Goal: Information Seeking & Learning: Learn about a topic

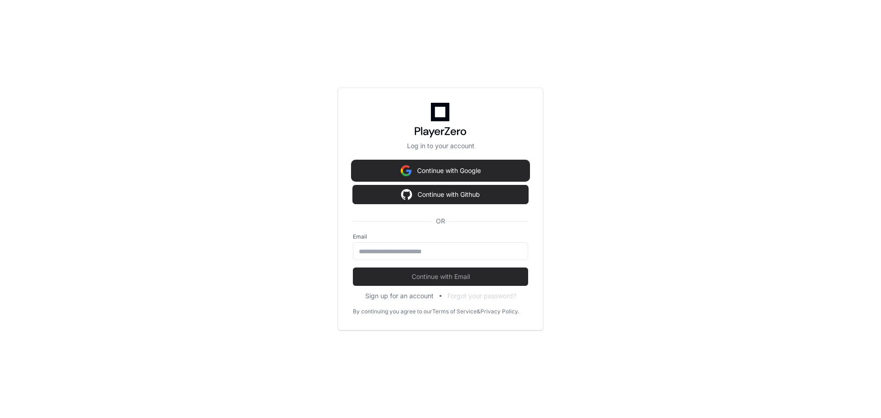
click at [441, 173] on button "Continue with Google" at bounding box center [440, 171] width 175 height 18
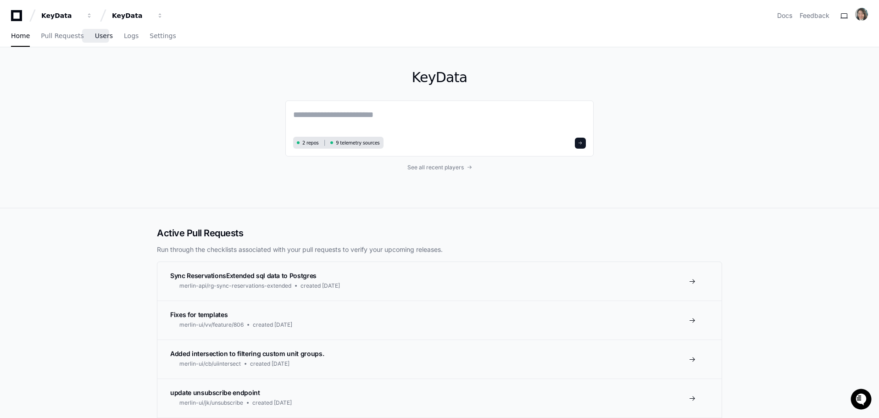
click at [95, 36] on span "Users" at bounding box center [104, 36] width 18 height 6
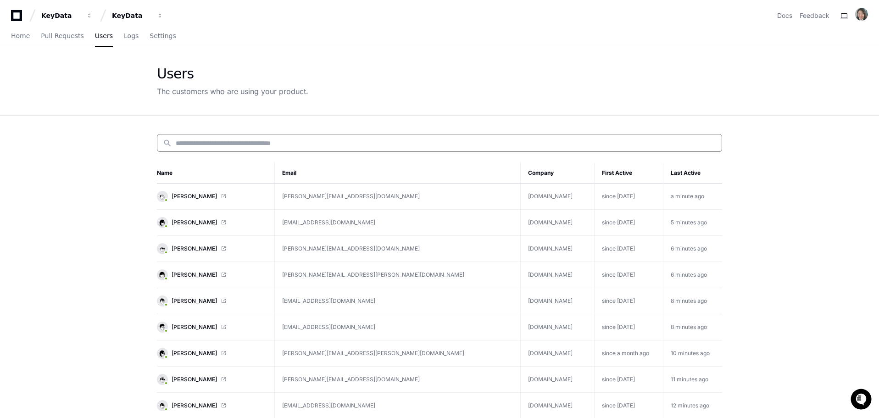
click at [207, 143] on input at bounding box center [446, 143] width 541 height 9
paste input "**********"
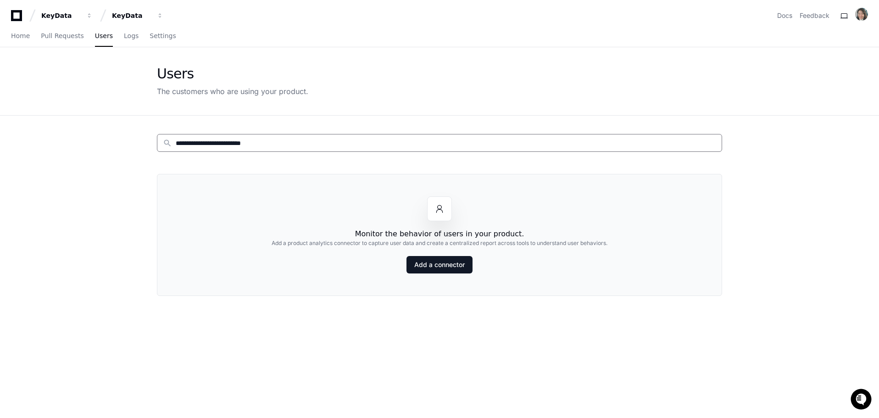
drag, startPoint x: 197, startPoint y: 143, endPoint x: 285, endPoint y: 146, distance: 87.3
click at [285, 146] on input "**********" at bounding box center [446, 143] width 541 height 9
type input "******"
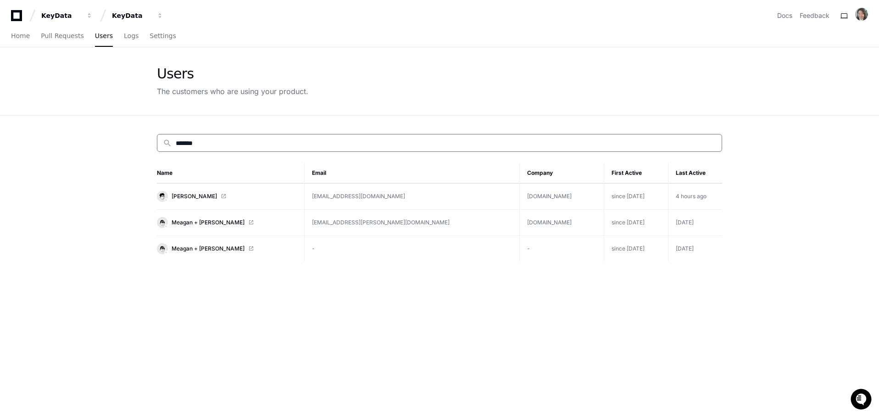
drag, startPoint x: 210, startPoint y: 140, endPoint x: 153, endPoint y: 142, distance: 56.5
click at [153, 142] on div "search ****** Name Email Company First Active Last Active Jeremy Travis reserva…" at bounding box center [439, 325] width 587 height 418
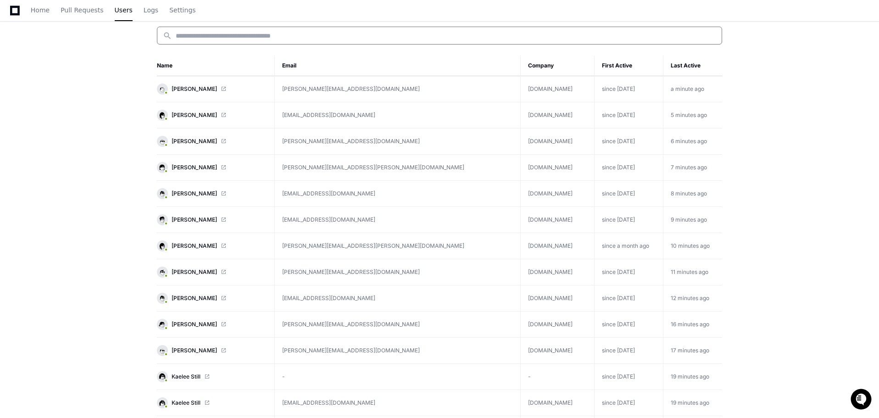
scroll to position [31, 0]
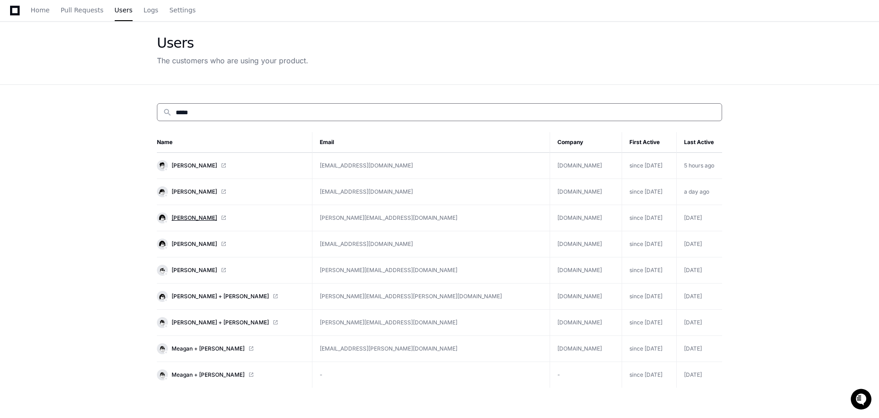
type input "*****"
click at [183, 217] on span "[PERSON_NAME]" at bounding box center [194, 217] width 45 height 7
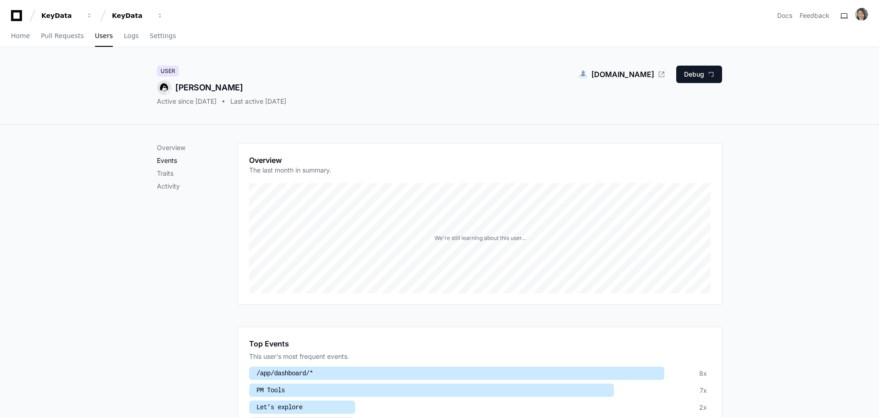
click at [169, 163] on p "Events" at bounding box center [197, 160] width 81 height 9
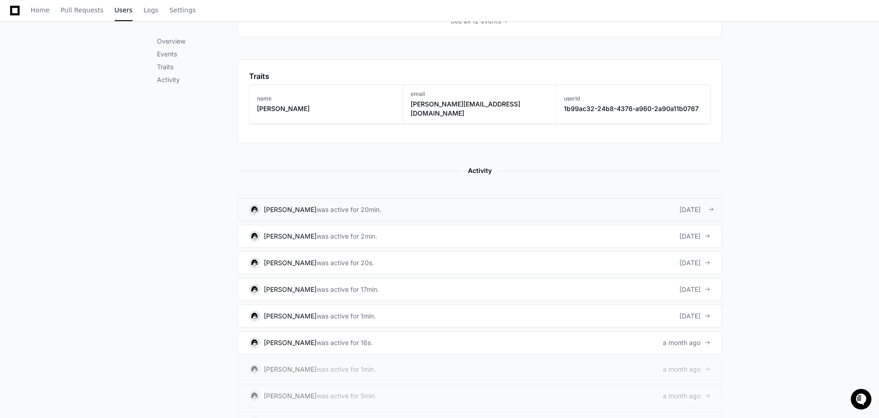
scroll to position [461, 0]
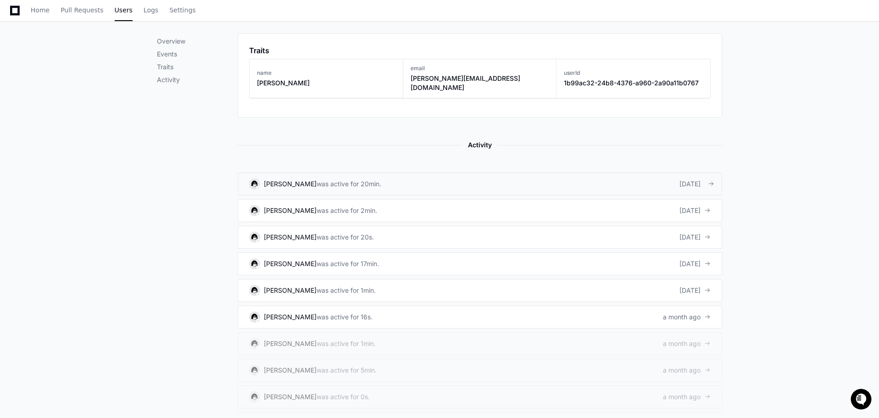
click at [295, 179] on div "[PERSON_NAME]" at bounding box center [290, 183] width 53 height 9
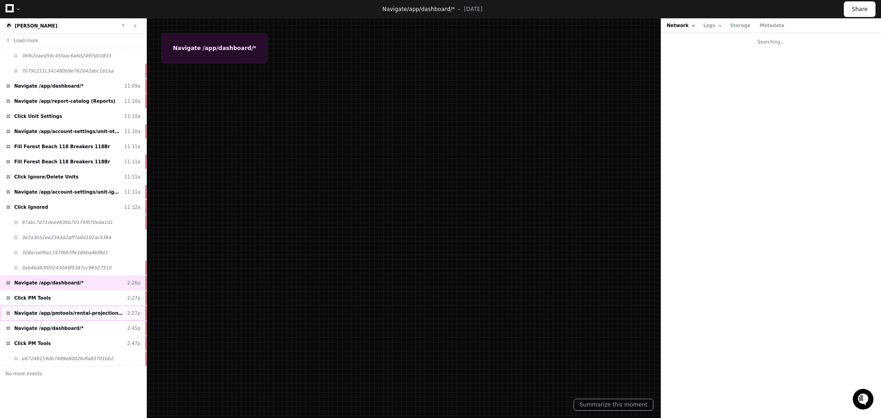
click at [55, 306] on div "Navigate /app/pmtools/rental-projections (Rental Projections) 2:27p" at bounding box center [73, 313] width 146 height 15
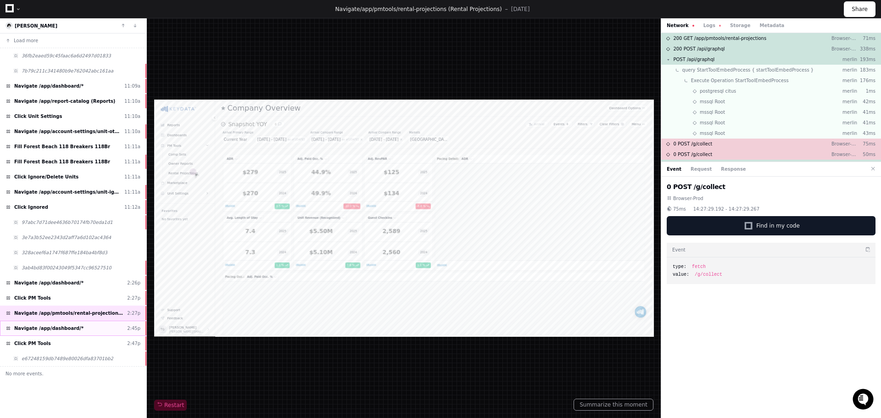
click at [63, 327] on span "Navigate /app/dashboard/*" at bounding box center [48, 328] width 69 height 7
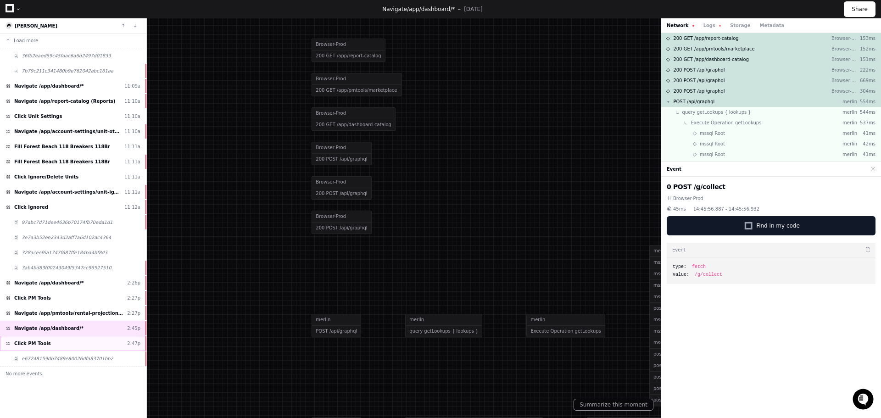
click at [54, 344] on div "Click PM Tools 2:47p" at bounding box center [73, 343] width 146 height 15
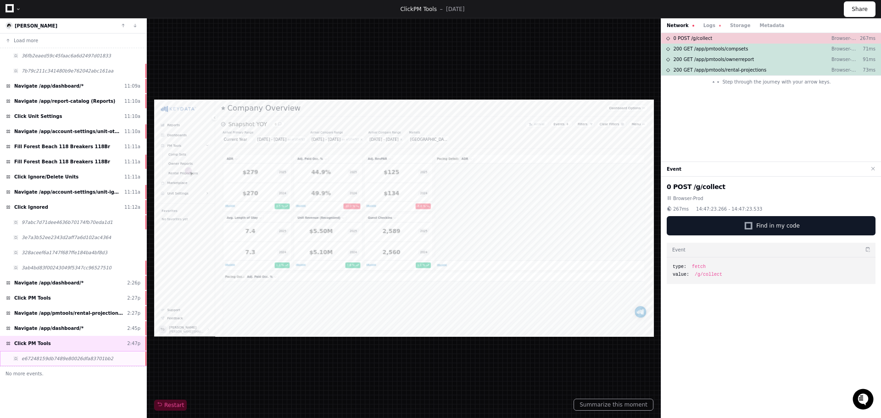
click at [63, 358] on span "e67248159db7489e80026dfa83701bb2" at bounding box center [68, 358] width 92 height 7
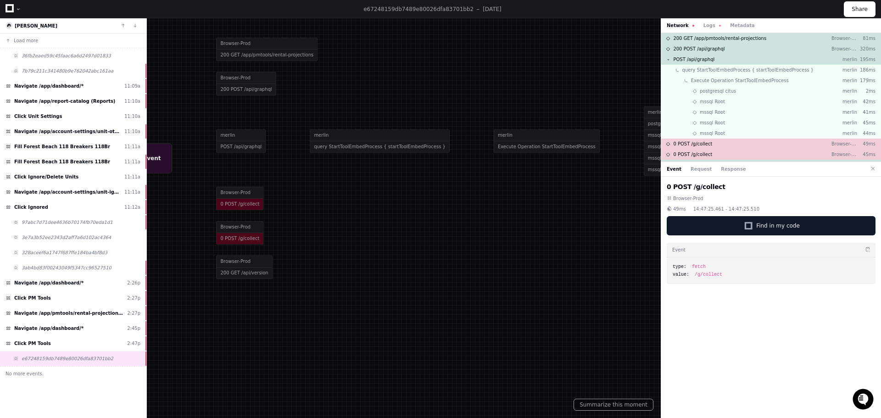
drag, startPoint x: 518, startPoint y: 271, endPoint x: 487, endPoint y: 270, distance: 30.3
click at [487, 270] on div at bounding box center [410, 208] width 881 height 418
click at [707, 28] on button "Logs" at bounding box center [712, 25] width 17 height 7
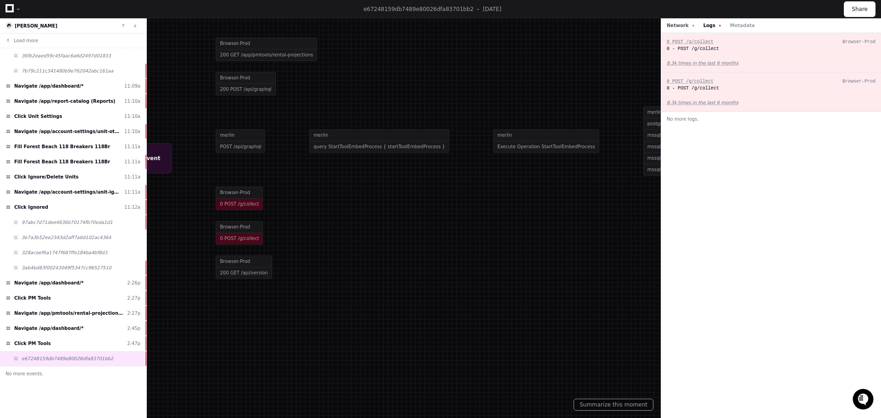
click at [676, 24] on button "Network" at bounding box center [681, 25] width 28 height 7
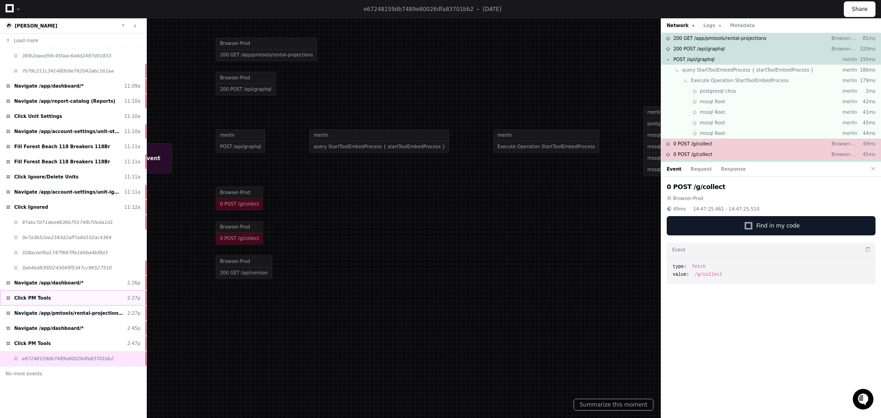
click at [50, 300] on div "Click PM Tools 2:27p" at bounding box center [73, 298] width 146 height 15
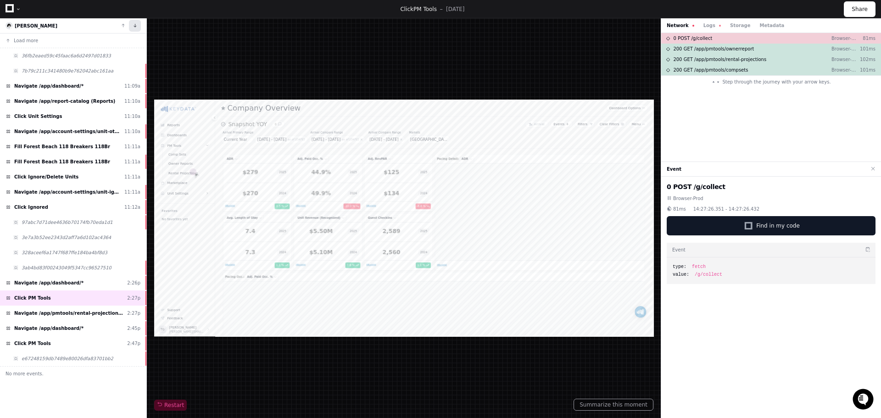
click at [134, 26] on button at bounding box center [135, 26] width 12 height 12
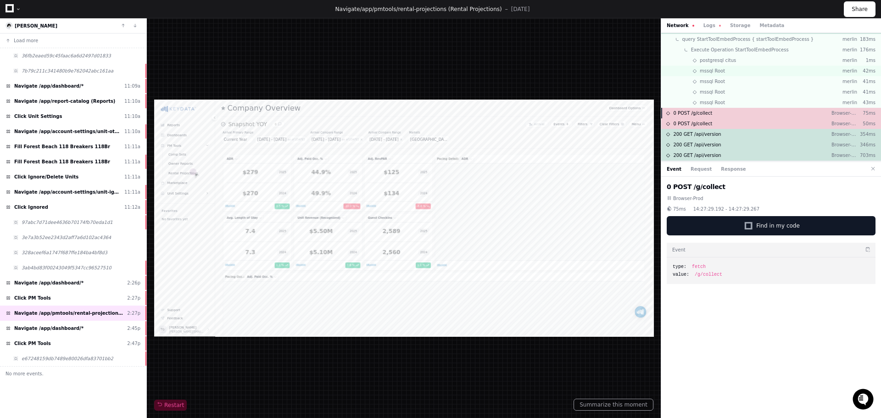
scroll to position [45, 0]
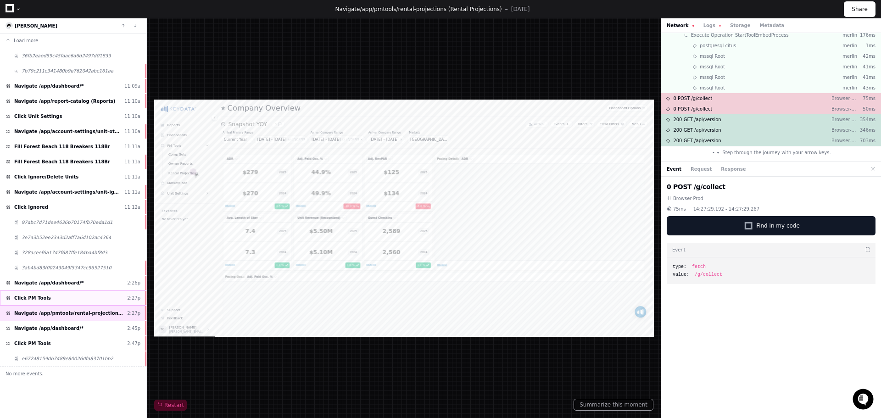
click at [66, 299] on div "Click PM Tools 2:27p" at bounding box center [73, 298] width 146 height 15
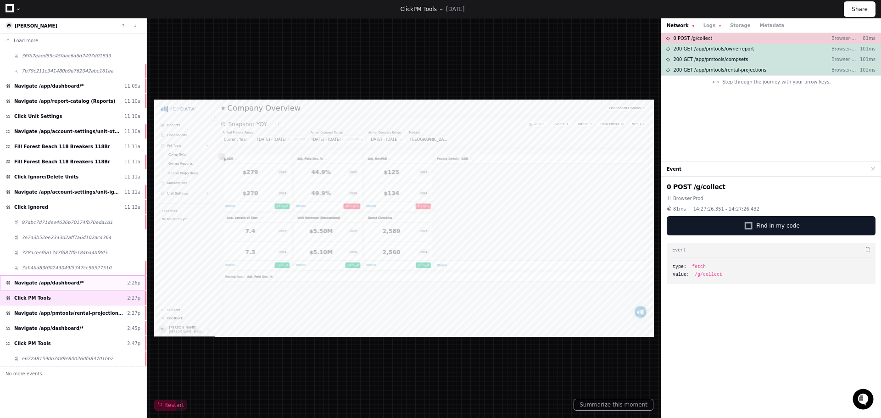
click at [75, 284] on div "Navigate /app/dashboard/* 2:26p" at bounding box center [73, 282] width 146 height 15
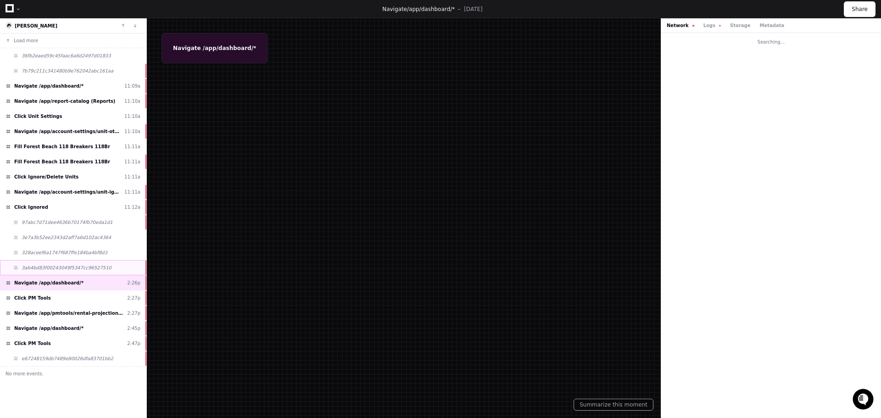
click at [80, 267] on span "3ab4bd83f00243049f5347cc96527510" at bounding box center [67, 267] width 90 height 7
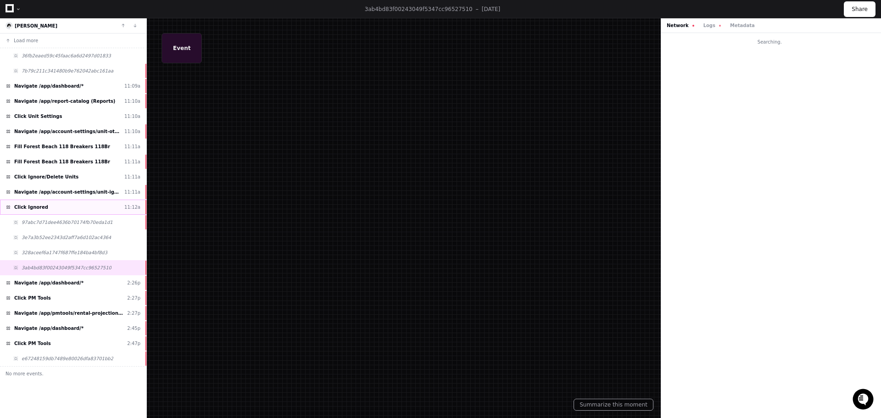
click at [87, 204] on div "Click Ignored 11:12a" at bounding box center [73, 207] width 146 height 15
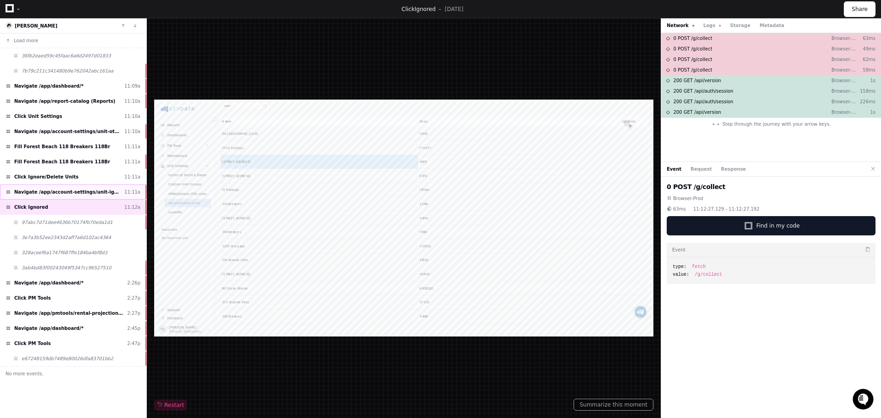
click at [93, 191] on span "Navigate /app/account-settings/unit-ignore" at bounding box center [67, 192] width 106 height 7
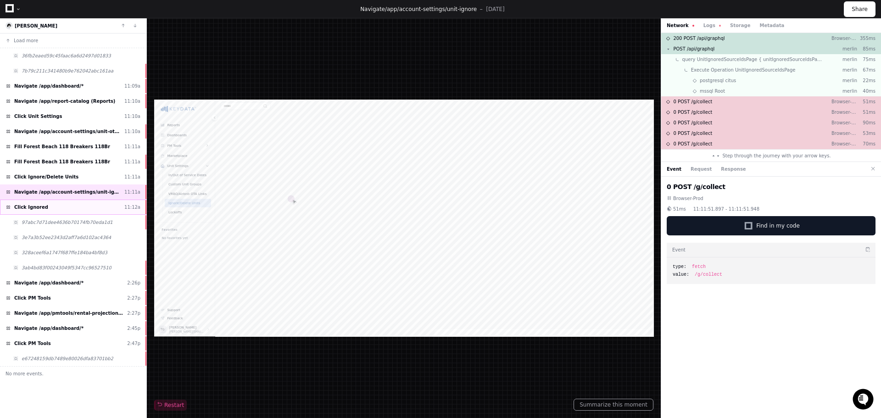
click at [90, 203] on div "Click Ignored 11:12a" at bounding box center [73, 207] width 146 height 15
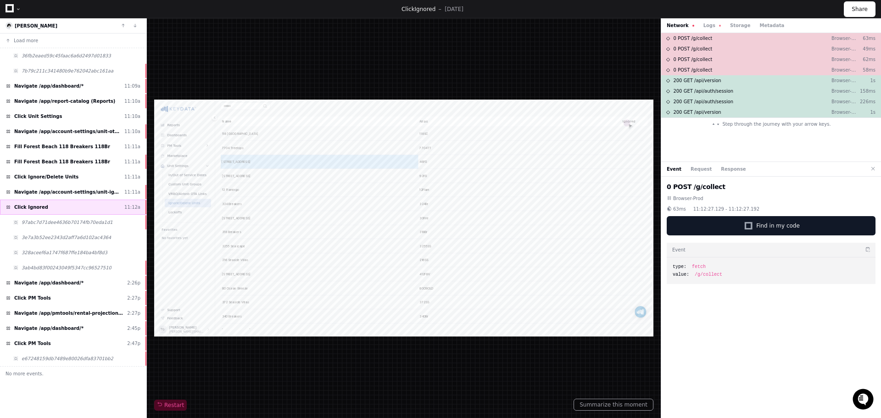
scroll to position [295, 0]
click at [81, 282] on div "Navigate /app/dashboard/* 2:26p" at bounding box center [73, 282] width 146 height 15
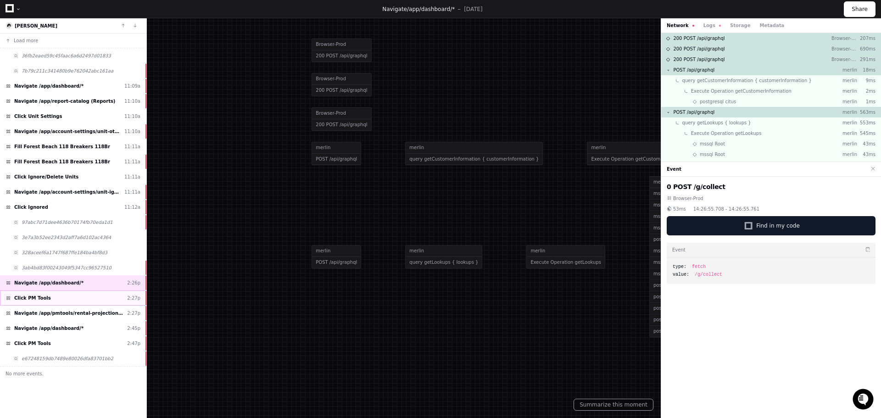
click at [83, 299] on div "Click PM Tools 2:27p" at bounding box center [73, 298] width 146 height 15
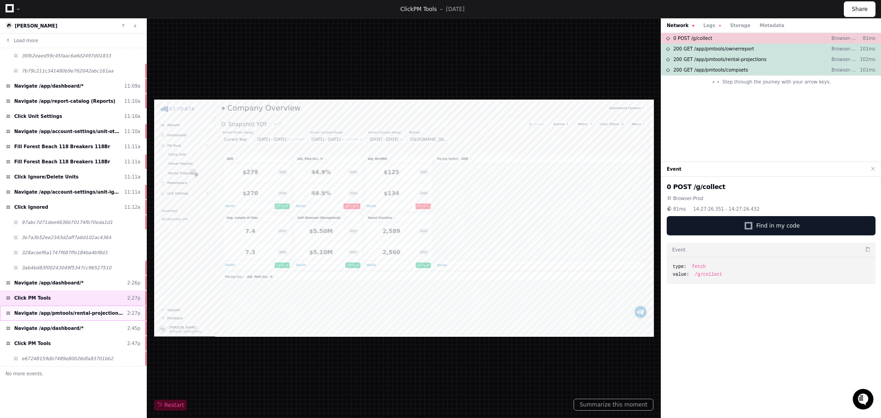
click at [81, 313] on span "Navigate /app/pmtools/rental-projections (Rental Projections)" at bounding box center [68, 313] width 109 height 7
